Goal: Task Accomplishment & Management: Use online tool/utility

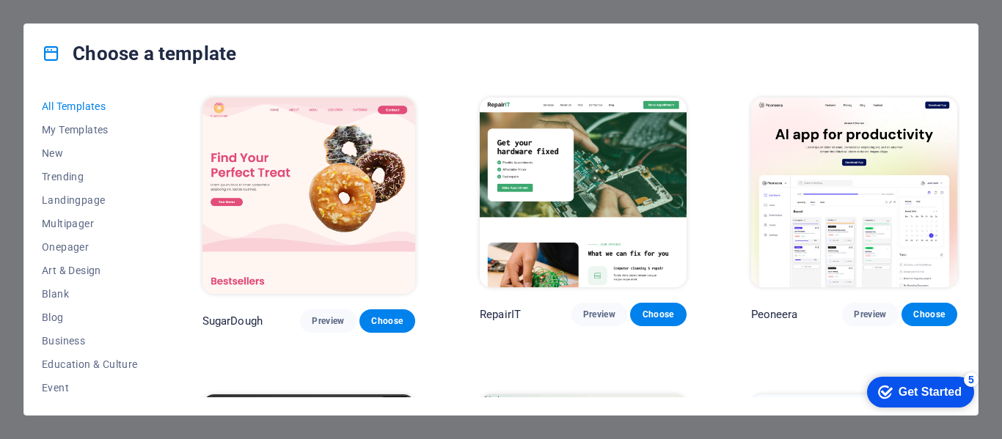
click at [964, 121] on div "All Templates My Templates New Trending Landingpage Multipager Onepager Art & D…" at bounding box center [500, 249] width 953 height 332
click at [961, 118] on div "All Templates My Templates New Trending Landingpage Multipager Onepager Art & D…" at bounding box center [500, 249] width 953 height 332
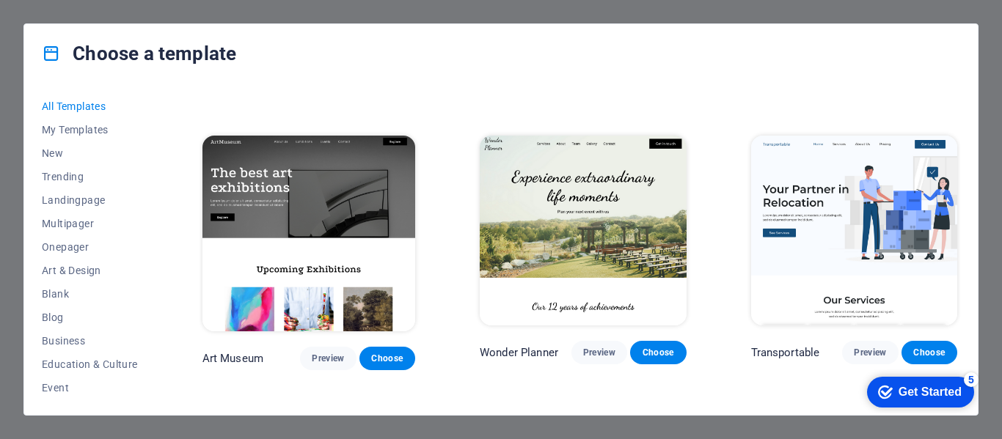
scroll to position [265, 0]
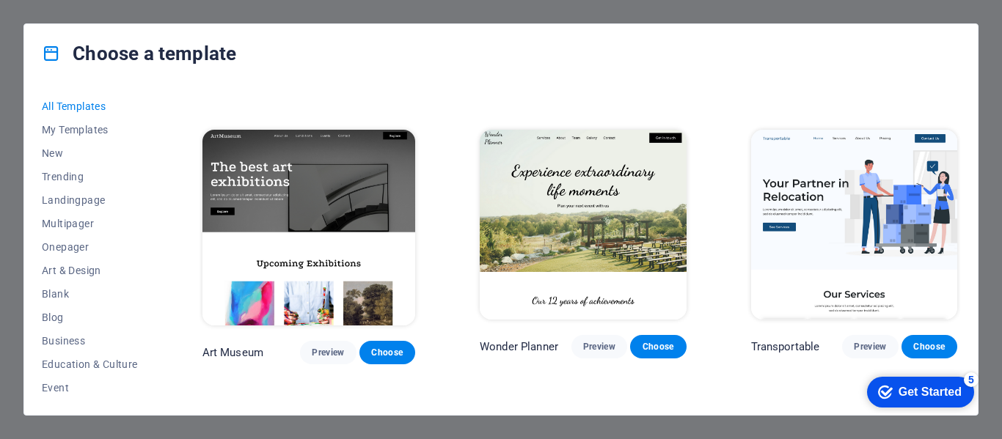
drag, startPoint x: 961, startPoint y: 113, endPoint x: 961, endPoint y: 125, distance: 11.8
click at [961, 125] on div "All Templates My Templates New Trending Landingpage Multipager Onepager Art & D…" at bounding box center [500, 249] width 953 height 332
click at [964, 151] on div "All Templates My Templates New Trending Landingpage Multipager Onepager Art & D…" at bounding box center [500, 249] width 953 height 332
click at [964, 147] on div "All Templates My Templates New Trending Landingpage Multipager Onepager Art & D…" at bounding box center [500, 249] width 953 height 332
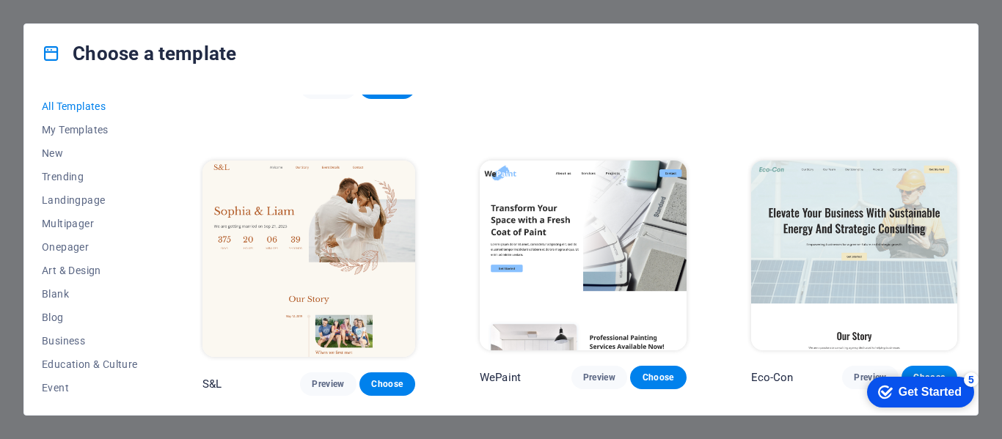
click at [960, 164] on div "All Templates My Templates New Trending Landingpage Multipager Onepager Art & D…" at bounding box center [500, 249] width 953 height 332
click at [960, 151] on div "All Templates My Templates New Trending Landingpage Multipager Onepager Art & D…" at bounding box center [500, 249] width 953 height 332
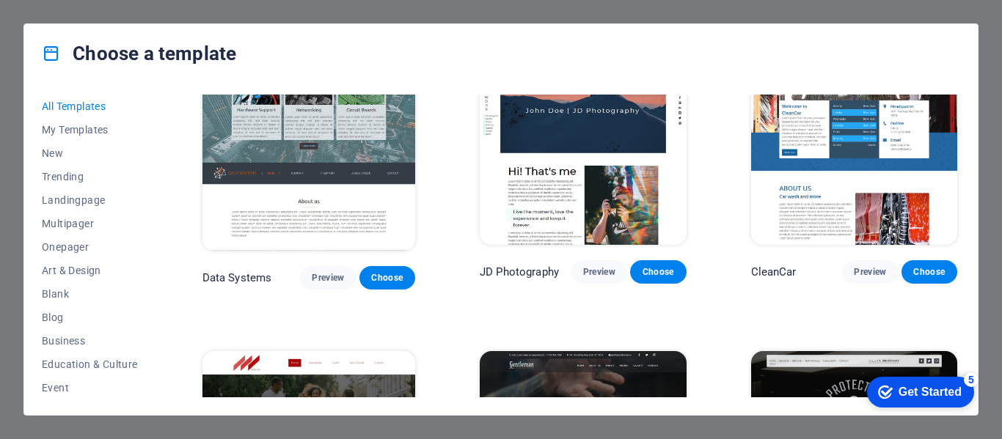
scroll to position [5654, 0]
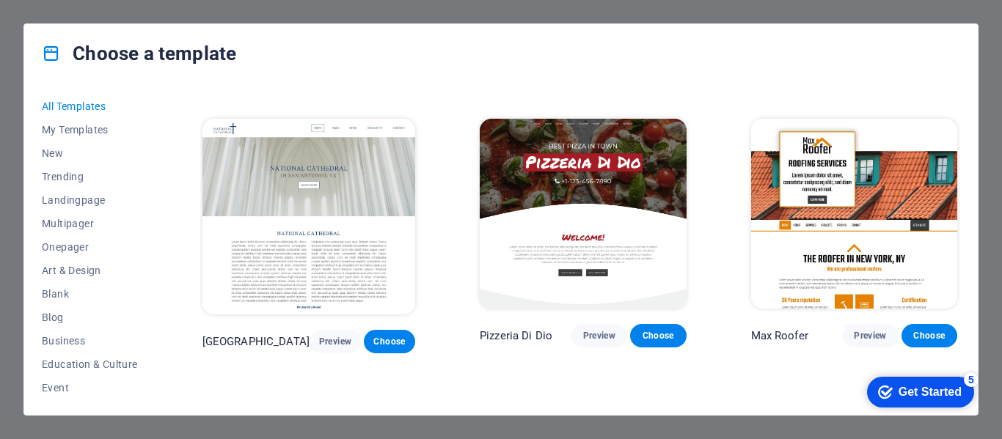
scroll to position [6184, 0]
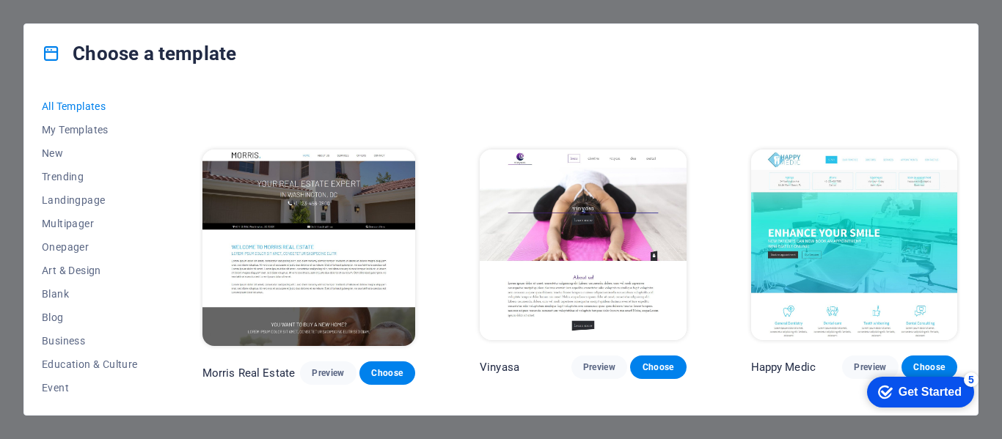
click at [956, 254] on div "Happy Medic Preview Choose" at bounding box center [854, 266] width 213 height 238
click at [904, 386] on div "Get Started" at bounding box center [929, 392] width 63 height 13
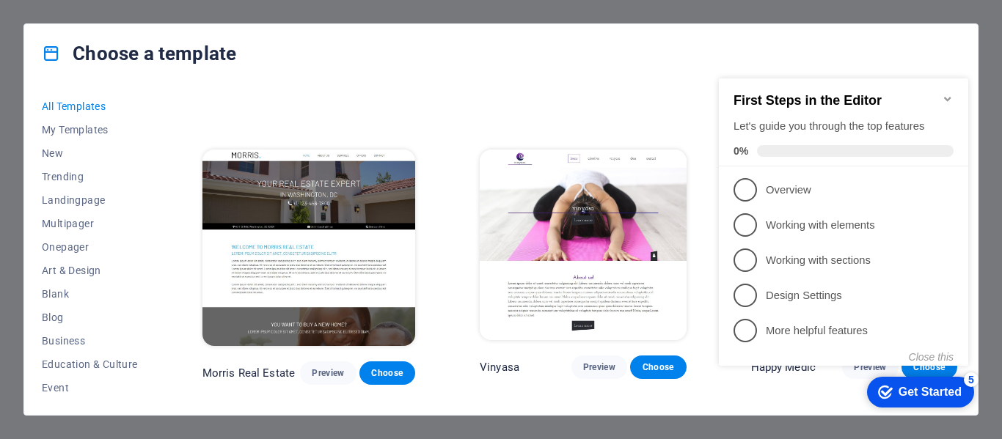
click at [952, 93] on icon "Minimize checklist" at bounding box center [948, 99] width 12 height 12
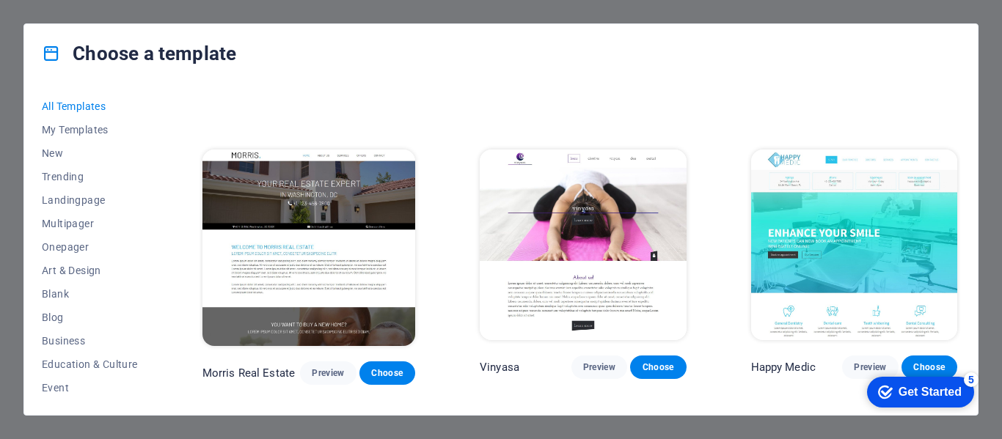
click at [389, 53] on div "Choose a template" at bounding box center [500, 53] width 953 height 59
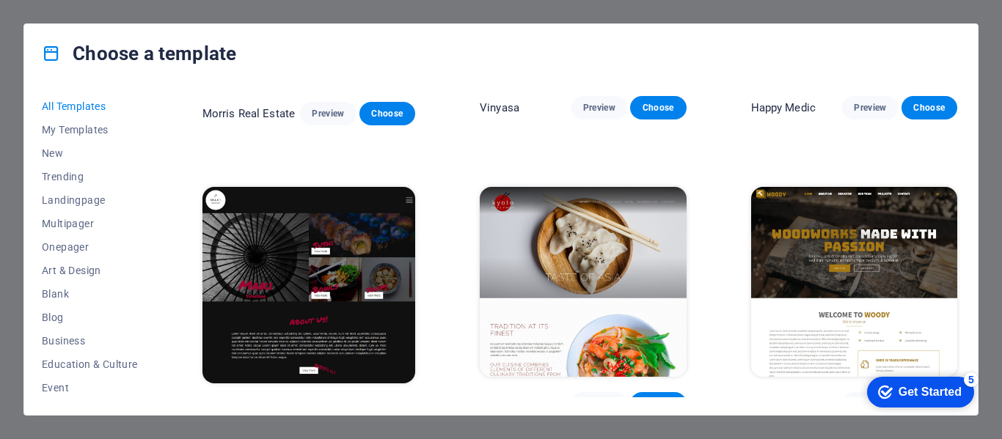
scroll to position [6449, 0]
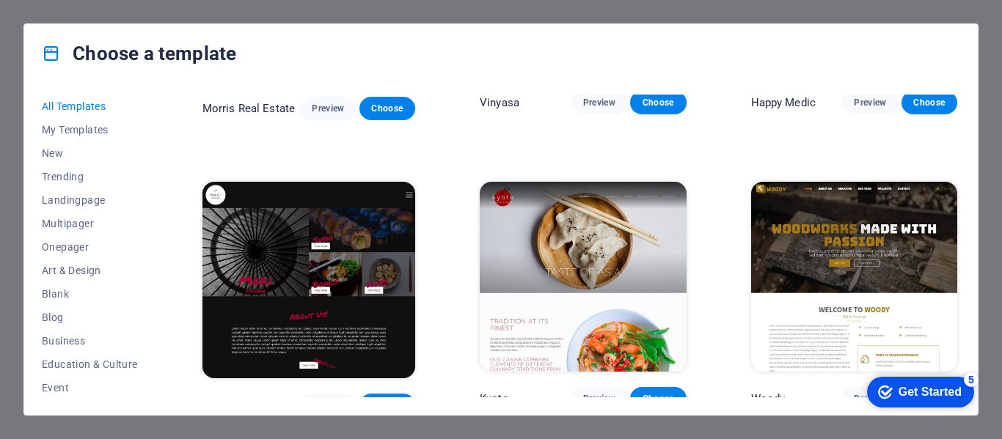
drag, startPoint x: 956, startPoint y: 219, endPoint x: 956, endPoint y: 227, distance: 8.1
click at [956, 227] on div "Woody Preview Choose" at bounding box center [854, 298] width 213 height 238
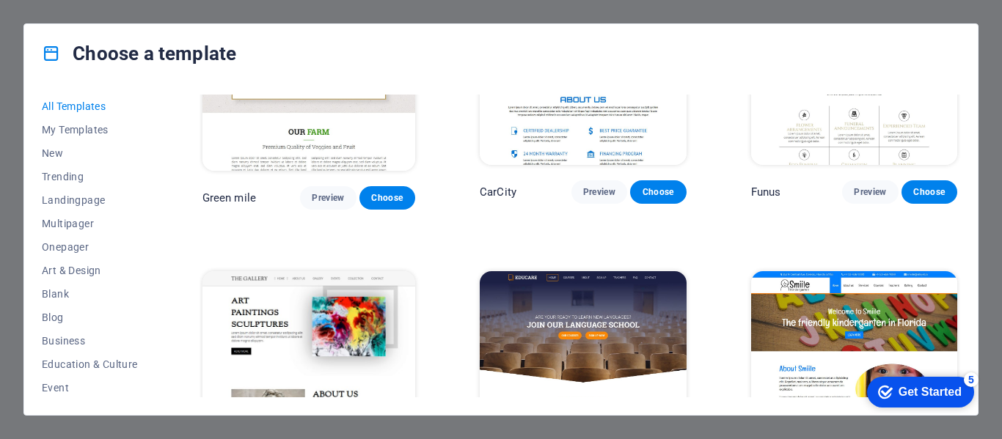
scroll to position [8998, 0]
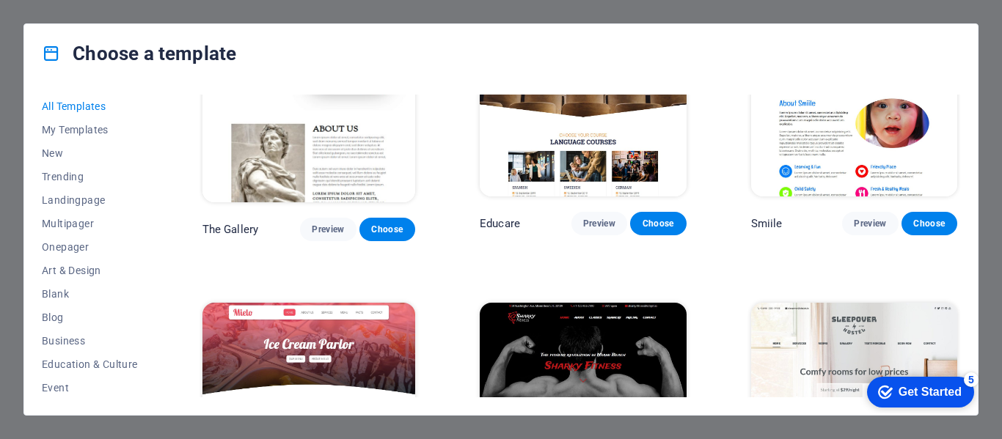
click at [954, 300] on div "Sleepover Preview Choose" at bounding box center [854, 419] width 213 height 238
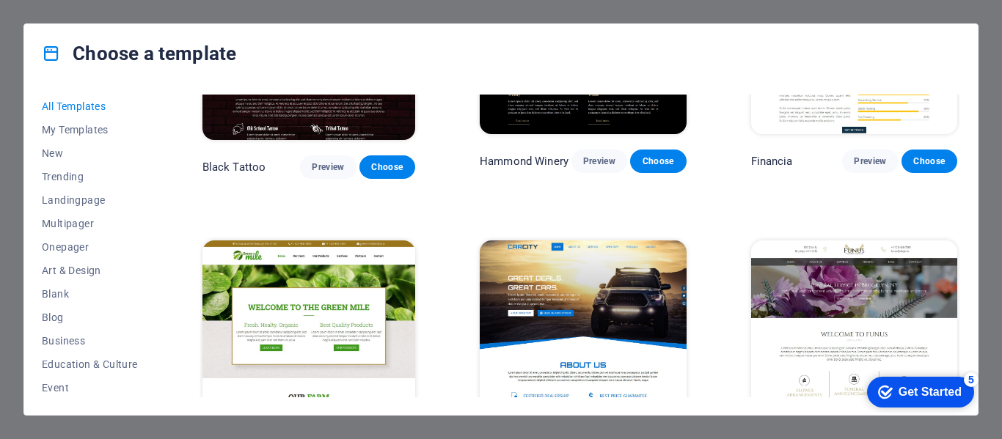
scroll to position [8349, 0]
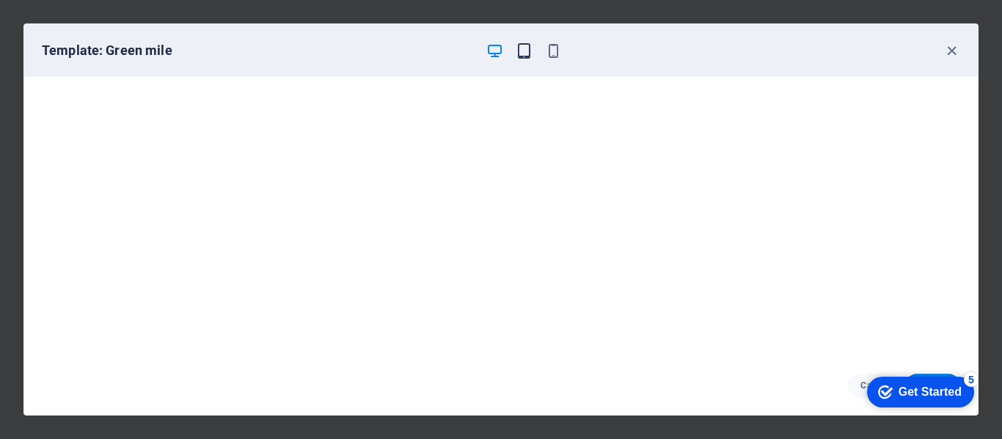
click at [527, 47] on icon "button" at bounding box center [524, 51] width 17 height 17
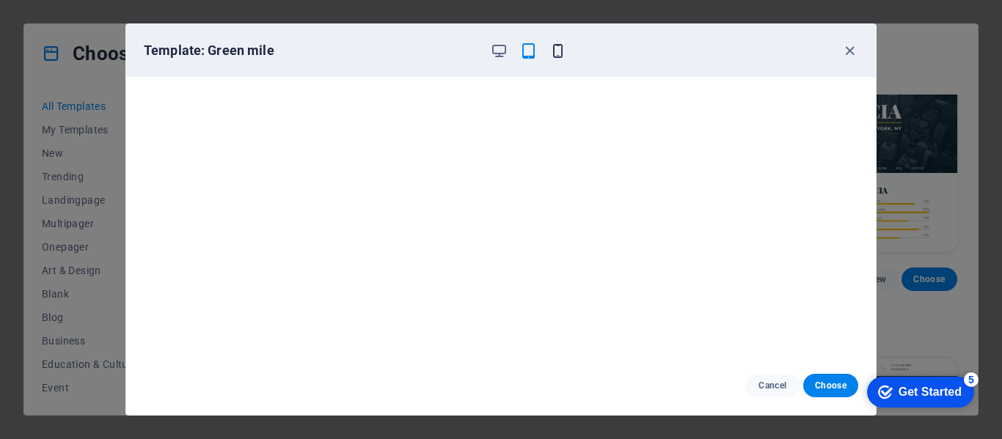
click at [556, 48] on icon "button" at bounding box center [557, 51] width 17 height 17
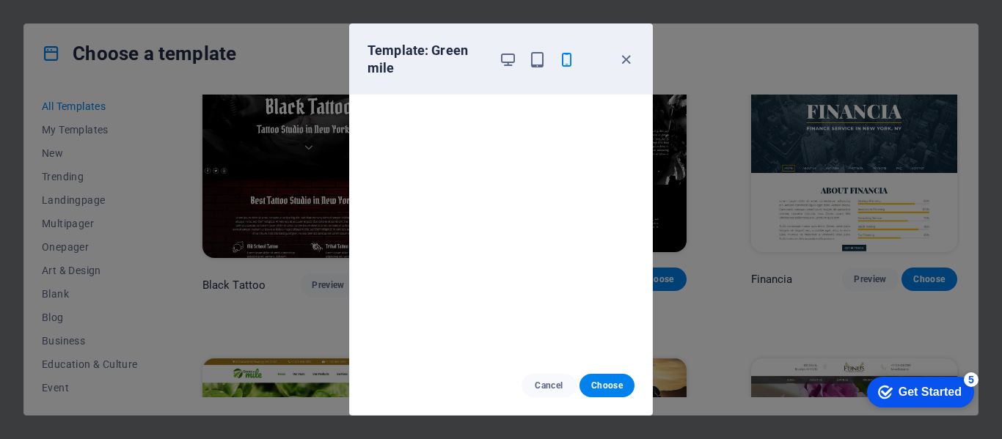
click at [505, 50] on div at bounding box center [537, 59] width 76 height 35
click at [506, 58] on icon "button" at bounding box center [507, 59] width 17 height 17
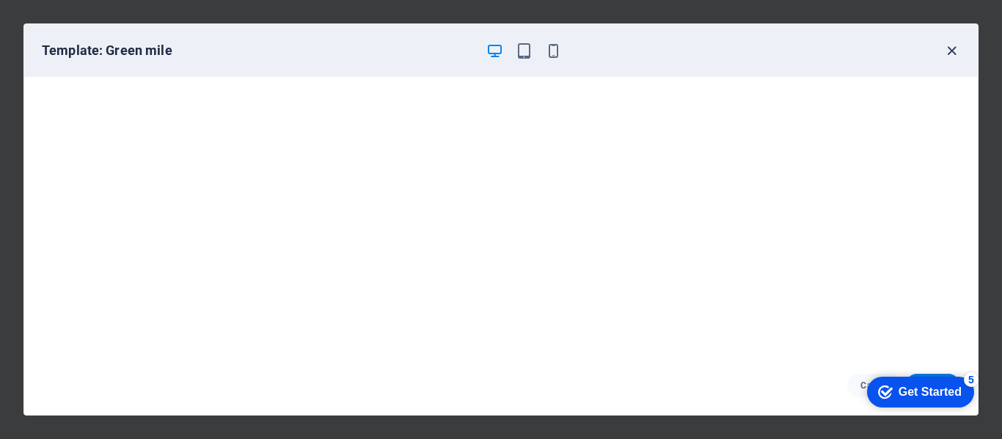
click at [948, 48] on icon "button" at bounding box center [951, 51] width 17 height 17
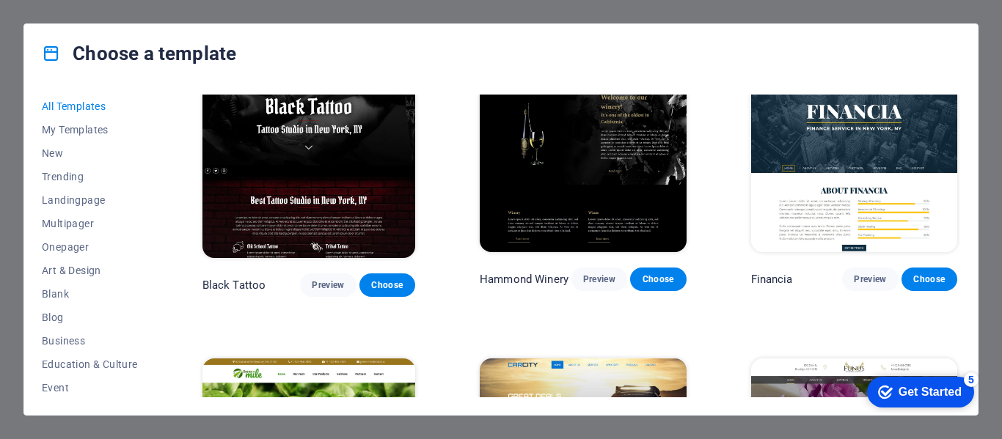
click at [867, 21] on div "Choose a template All Templates My Templates New Trending Landingpage Multipage…" at bounding box center [501, 219] width 1002 height 439
click at [762, 9] on div "Choose a template All Templates My Templates New Trending Landingpage Multipage…" at bounding box center [501, 219] width 1002 height 439
